Goal: Information Seeking & Learning: Learn about a topic

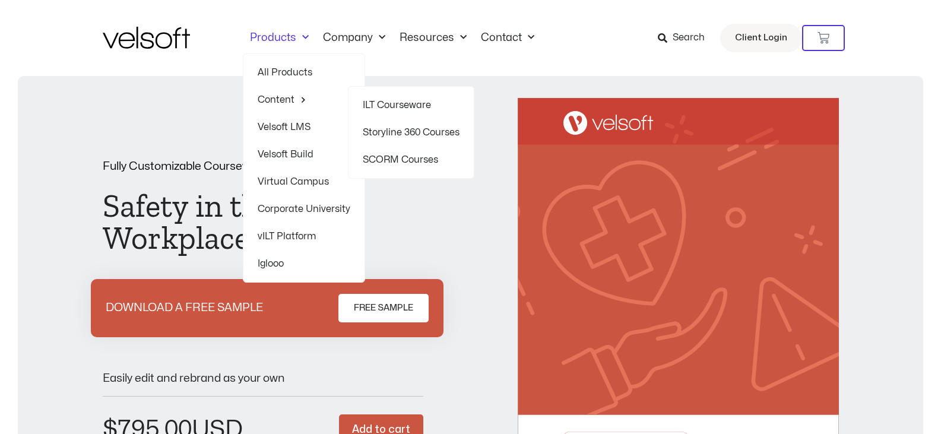
click at [374, 155] on link "SCORM Courses" at bounding box center [411, 159] width 97 height 27
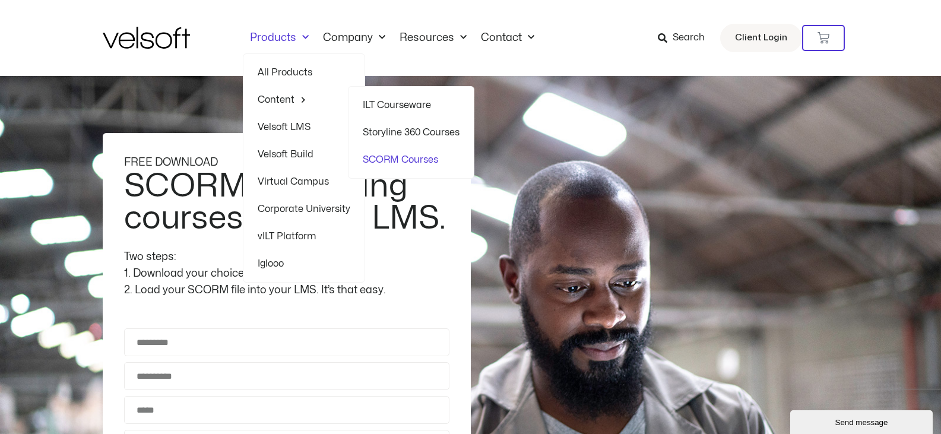
click at [389, 99] on link "ILT Courseware" at bounding box center [411, 104] width 97 height 27
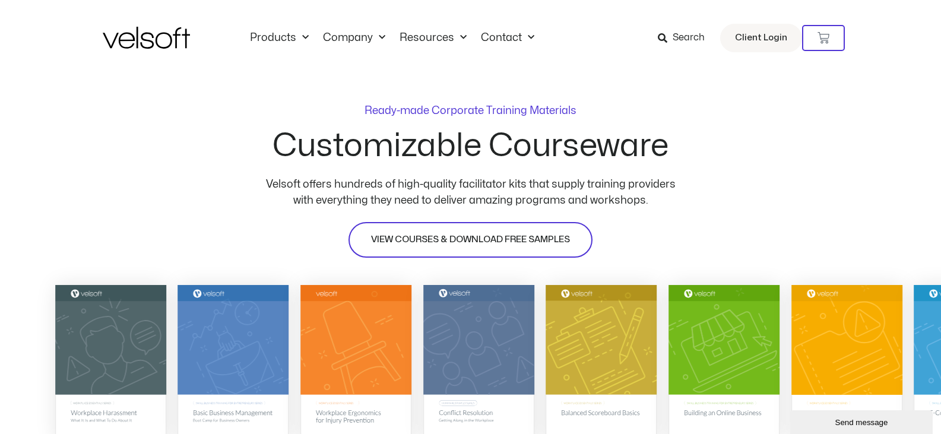
click at [426, 233] on span "VIEW COURSES & DOWNLOAD FREE SAMPLES" at bounding box center [470, 240] width 199 height 14
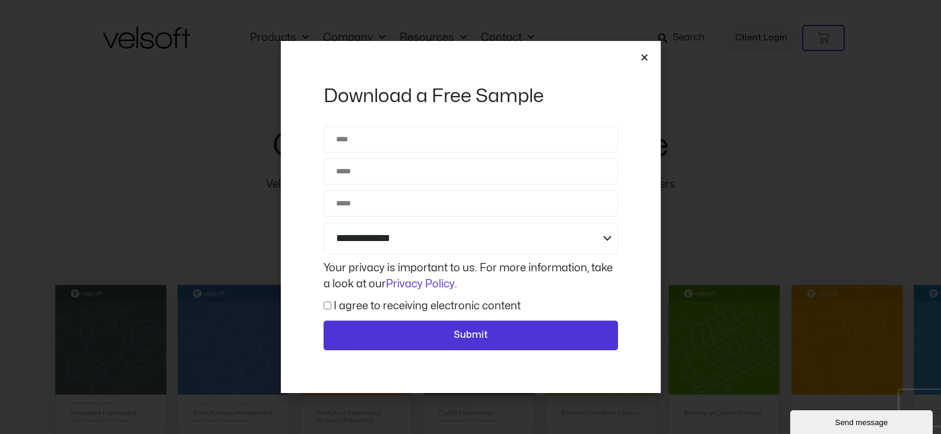
click at [644, 56] on icon "Close" at bounding box center [644, 57] width 9 height 9
